Goal: Transaction & Acquisition: Subscribe to service/newsletter

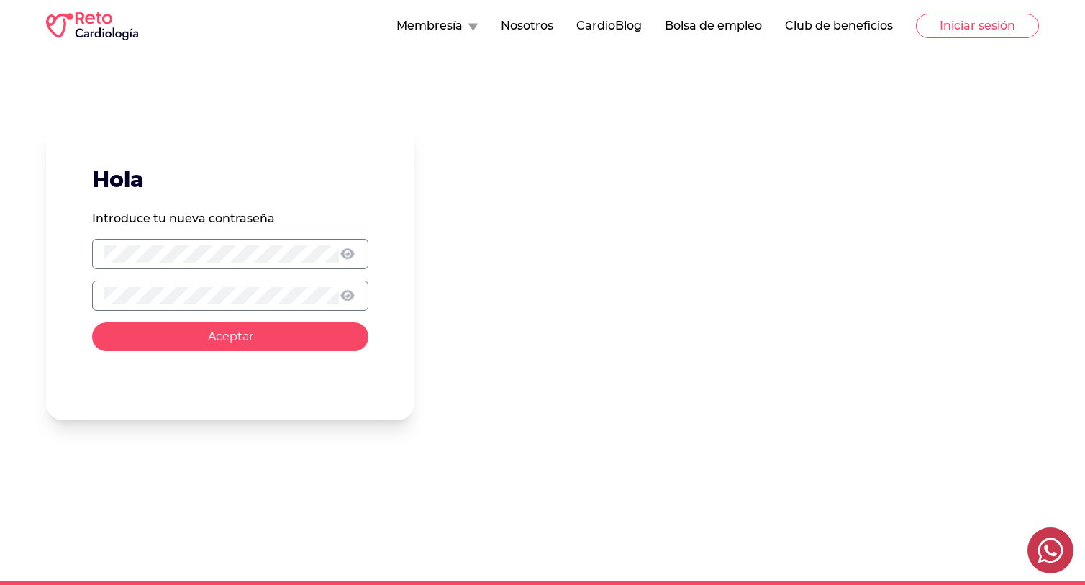
click at [92, 322] on button "Aceptar" at bounding box center [230, 336] width 276 height 29
click at [132, 335] on button "submit" at bounding box center [230, 336] width 276 height 29
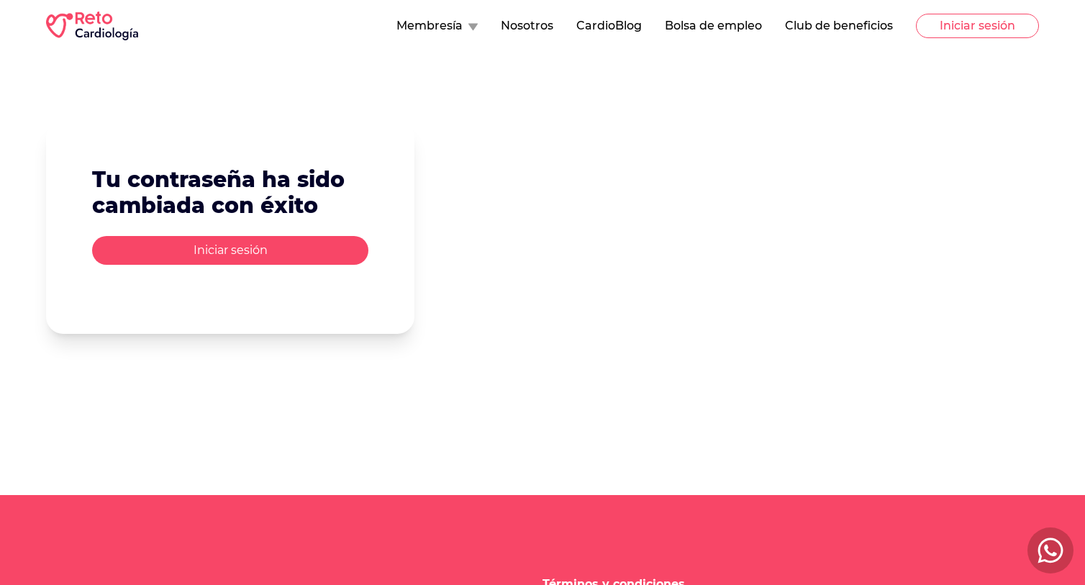
click at [335, 254] on button "Iniciar sesión" at bounding box center [230, 250] width 276 height 29
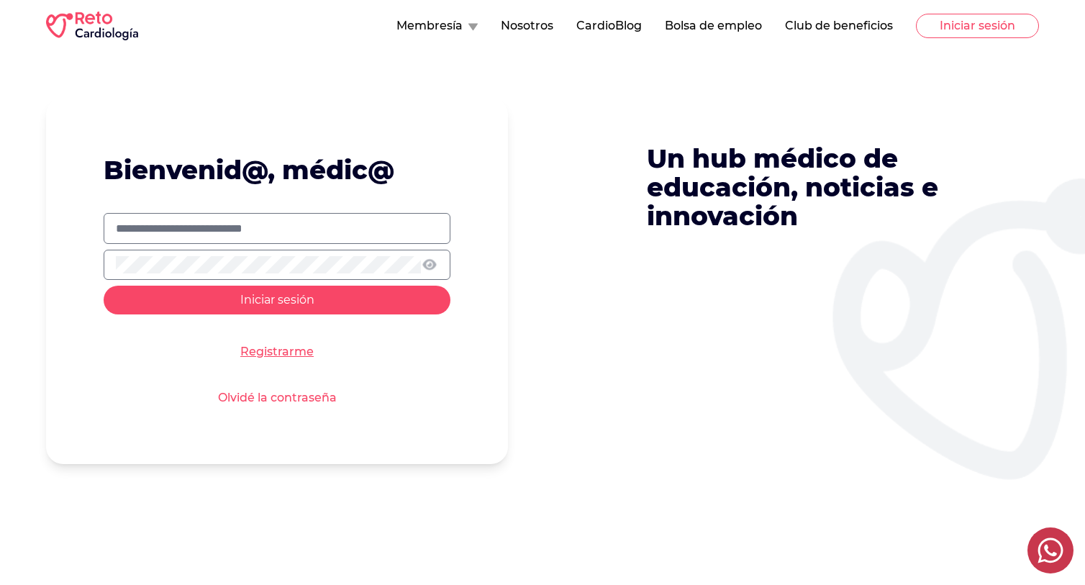
click at [342, 230] on input "text" at bounding box center [277, 228] width 322 height 17
type input "**********"
click at [104, 286] on button "Iniciar sesión" at bounding box center [277, 300] width 347 height 29
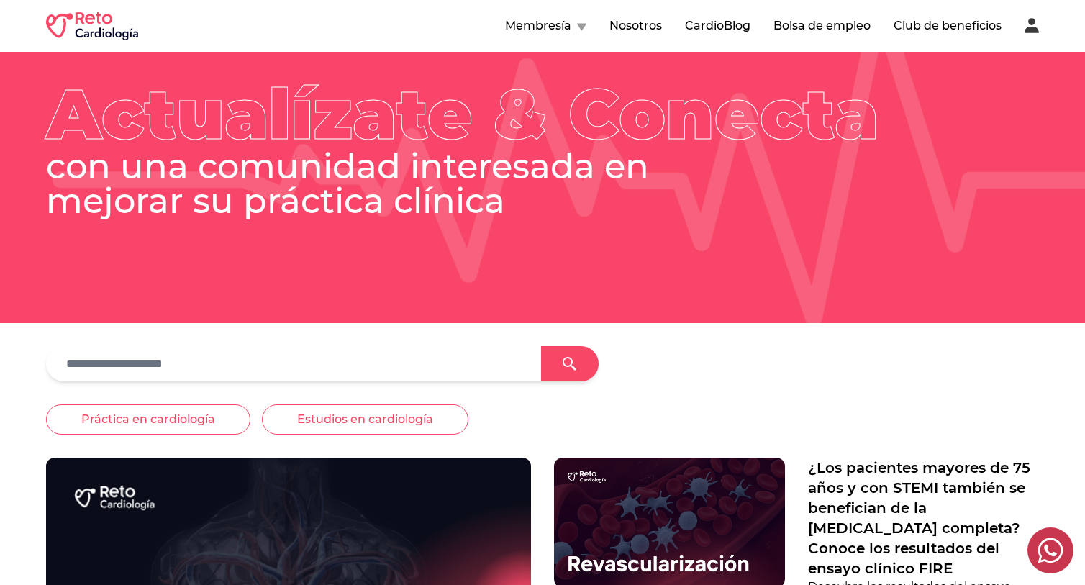
scroll to position [67, 0]
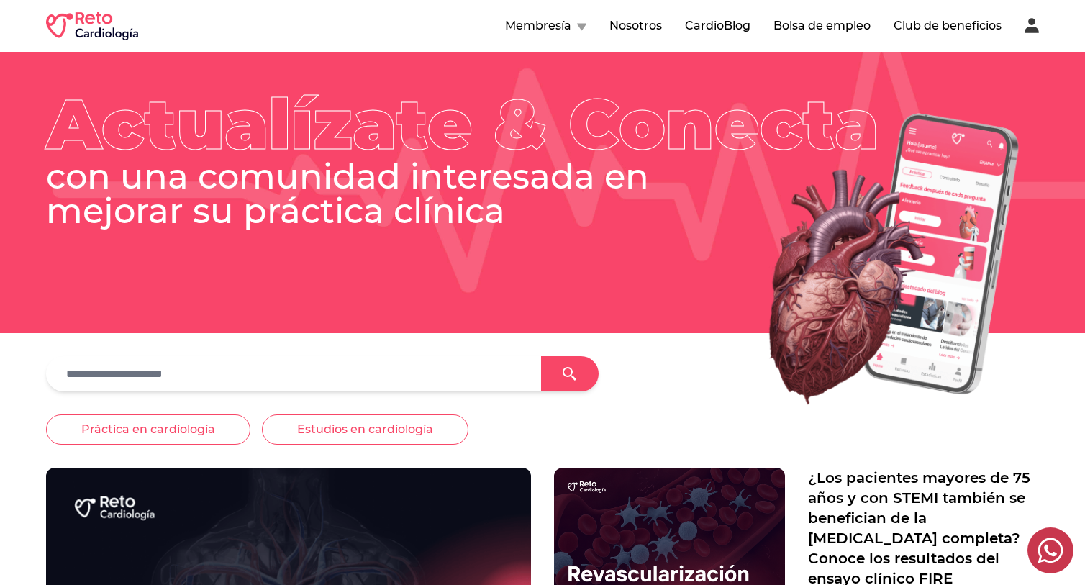
click at [551, 15] on div "Membresía Nosotros CardioBlog Bolsa de empleo Club de beneficios" at bounding box center [542, 26] width 993 height 29
click at [551, 27] on button "Membresía" at bounding box center [545, 25] width 81 height 17
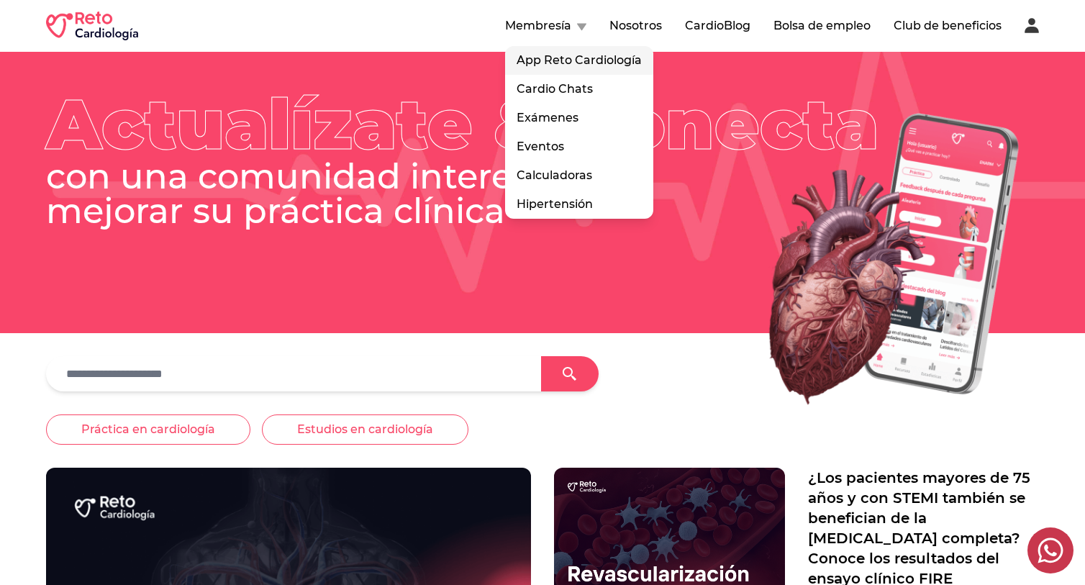
click at [550, 58] on link "App Reto Cardiología" at bounding box center [579, 60] width 148 height 29
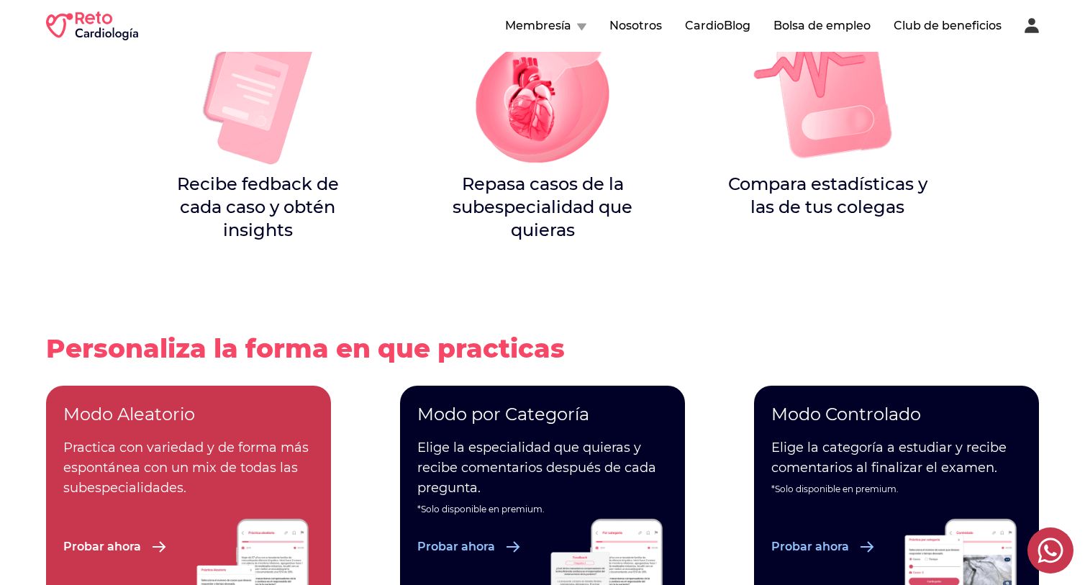
scroll to position [1678, 0]
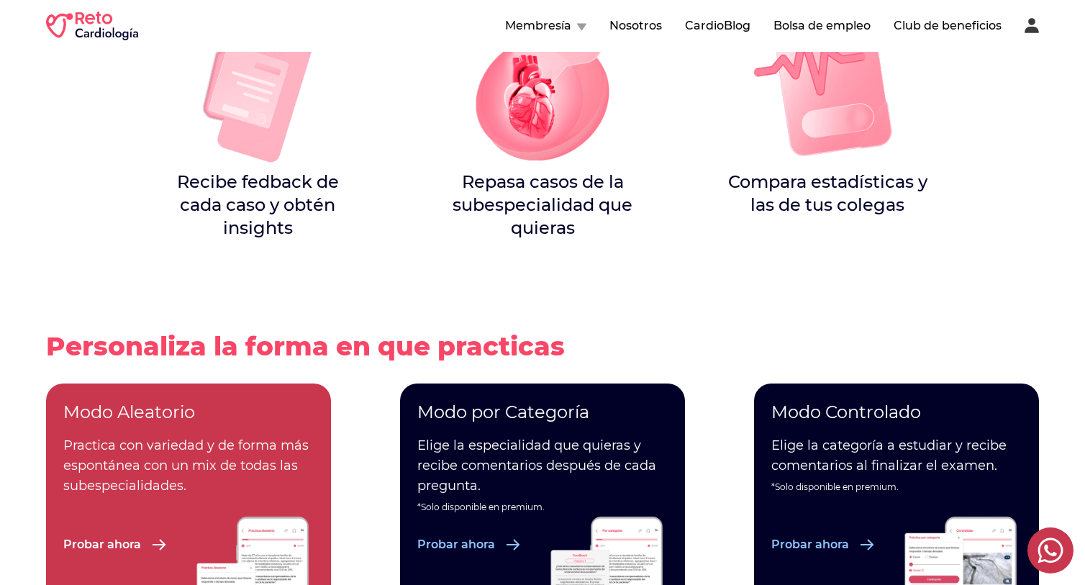
click at [820, 536] on p "Probar ahora" at bounding box center [811, 544] width 78 height 17
